Goal: Information Seeking & Learning: Learn about a topic

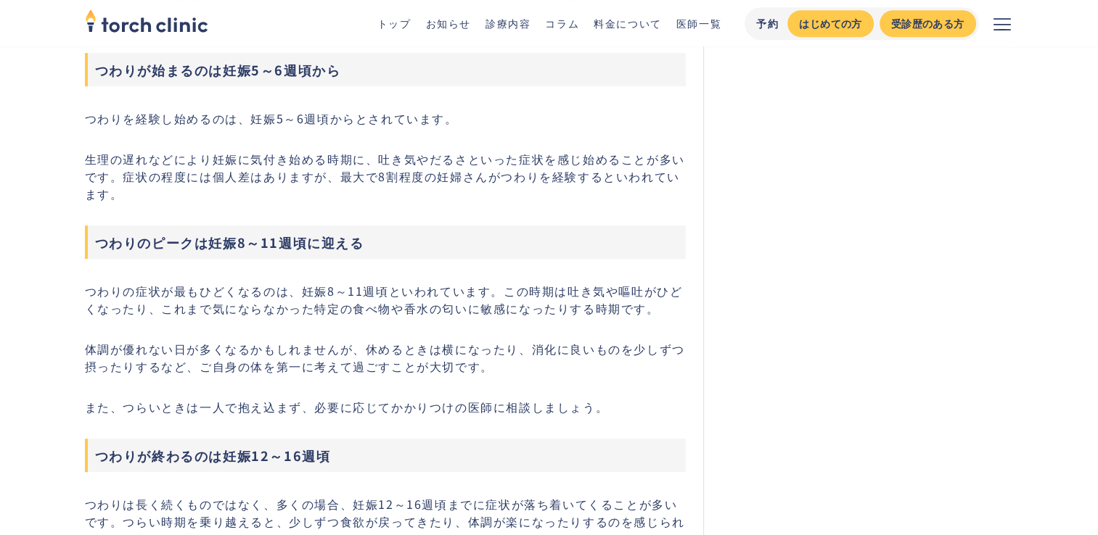
scroll to position [784, 0]
click at [632, 303] on p "つわりの症状が最もひどくなるのは、妊娠8～11週頃といわれています。この時期は吐き気や嘔吐がひどくなったり、これまで気にならなかった特定の食べ物や香水の匂いに…" at bounding box center [385, 298] width 601 height 35
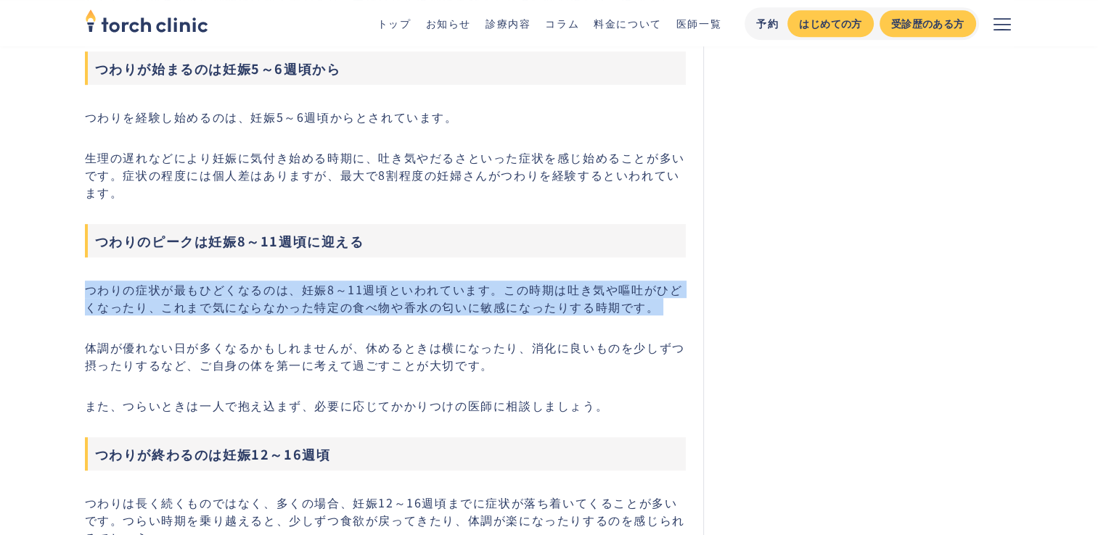
click at [632, 303] on p "つわりの症状が最もひどくなるのは、妊娠8～11週頃といわれています。この時期は吐き気や嘔吐がひどくなったり、これまで気にならなかった特定の食べ物や香水の匂いに…" at bounding box center [385, 298] width 601 height 35
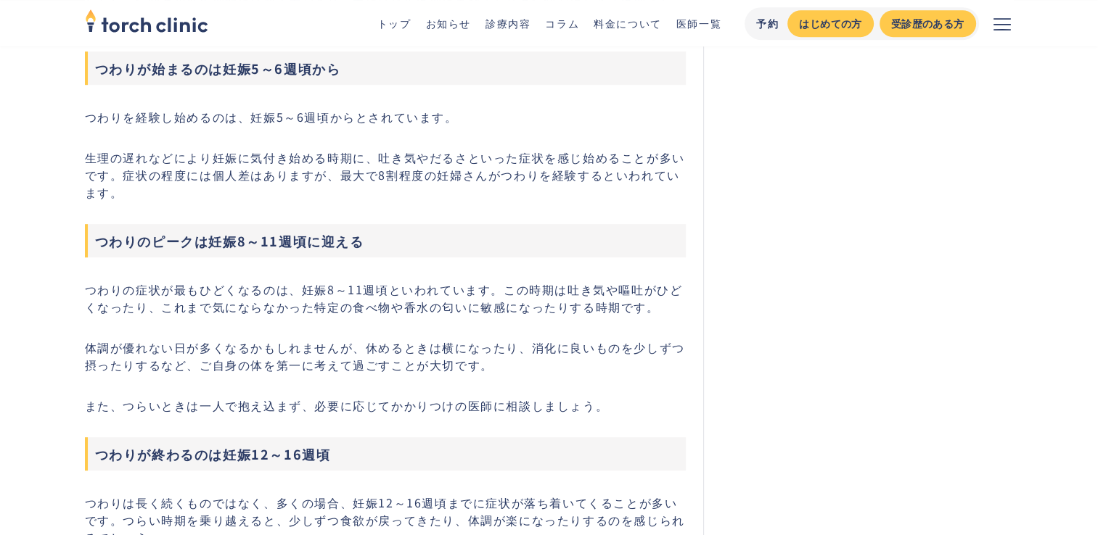
click at [489, 365] on p "体調が優れない日が多くなるかもしれませんが、休めるときは横になったり、消化に良いものを少しずつ摂ったりするなど、ご自身の体を第一に考えて過ごすことが大切です。" at bounding box center [385, 356] width 601 height 35
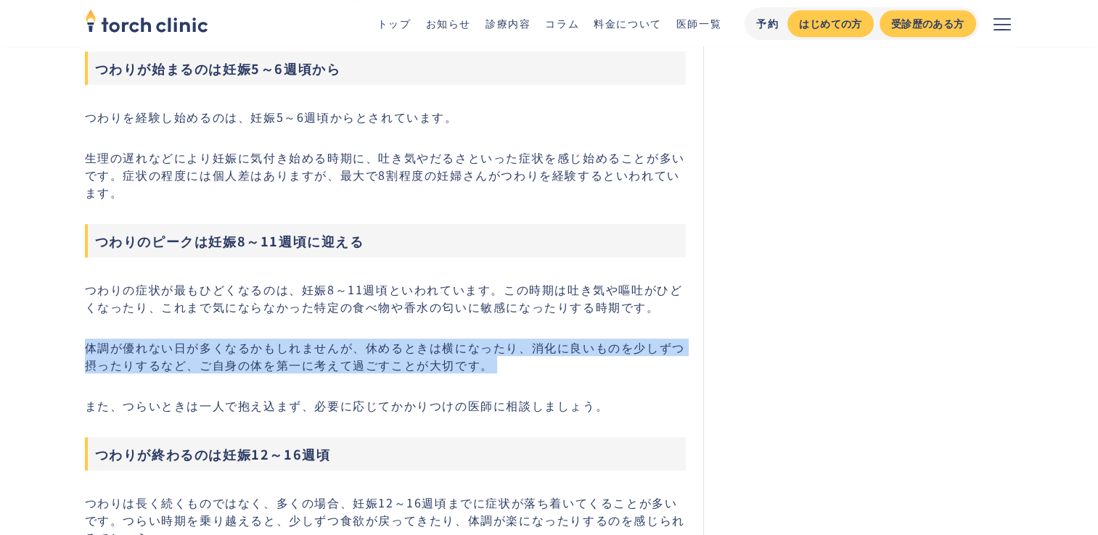
click at [489, 365] on p "体調が優れない日が多くなるかもしれませんが、休めるときは横になったり、消化に良いものを少しずつ摂ったりするなど、ご自身の体を第一に考えて過ごすことが大切です。" at bounding box center [385, 356] width 601 height 35
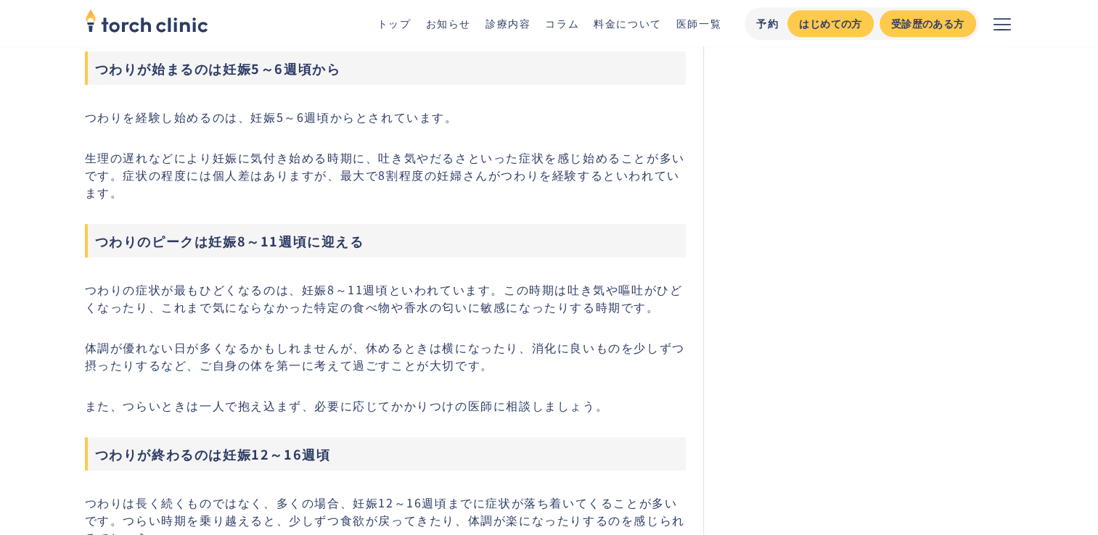
drag, startPoint x: 489, startPoint y: 365, endPoint x: 451, endPoint y: 375, distance: 39.1
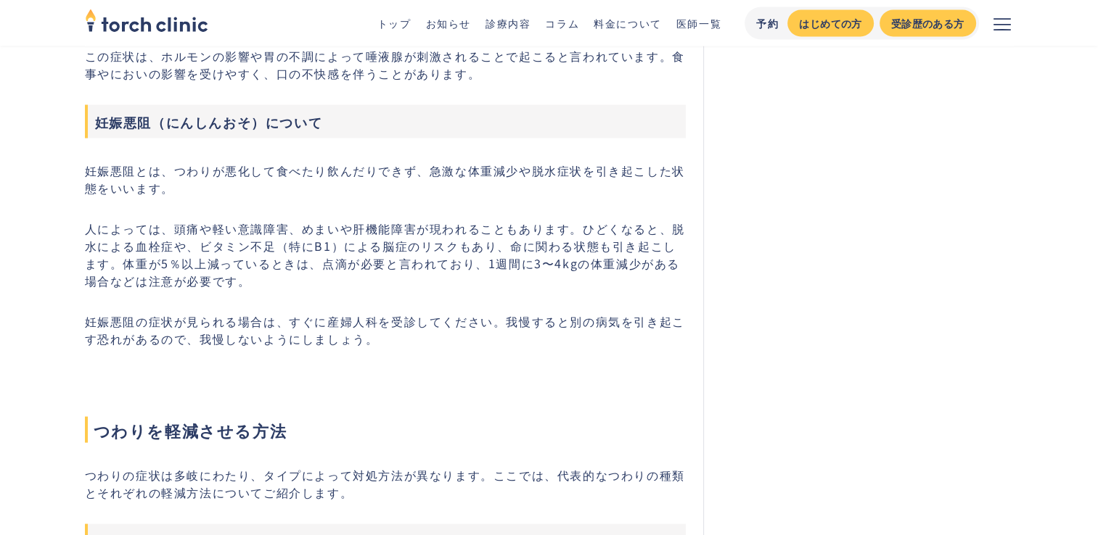
scroll to position [2815, 0]
